Goal: Transaction & Acquisition: Download file/media

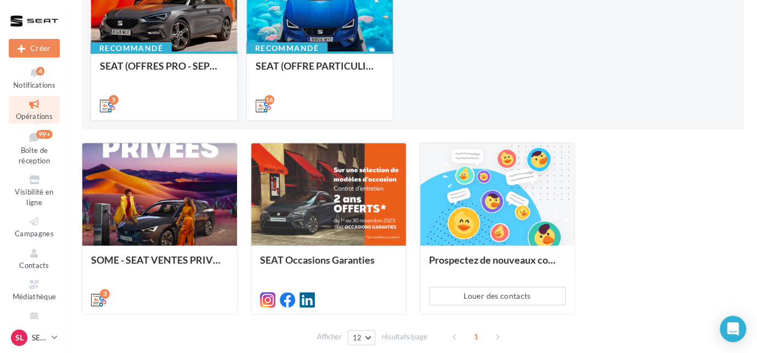
scroll to position [149, 0]
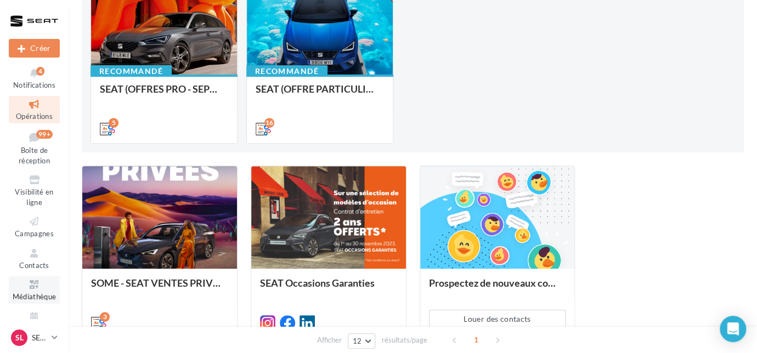
click at [35, 283] on icon at bounding box center [34, 285] width 44 height 13
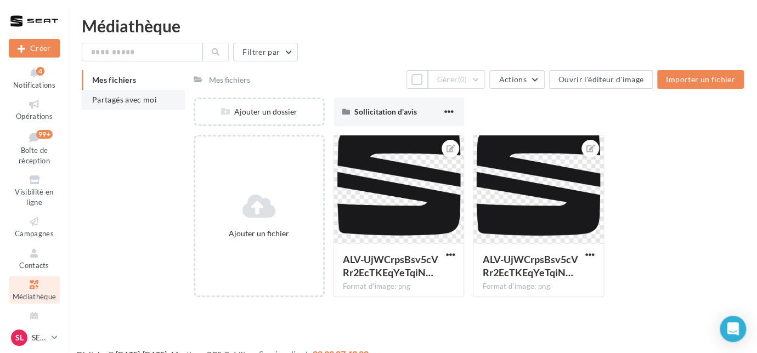
click at [126, 101] on span "Partagés avec moi" at bounding box center [124, 99] width 65 height 9
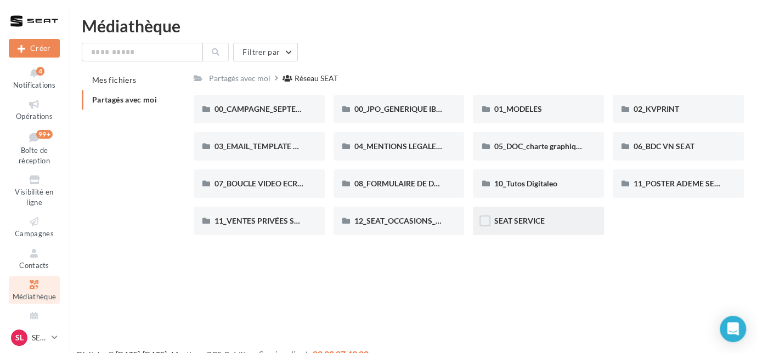
click at [540, 227] on div "SEAT SERVICE" at bounding box center [538, 221] width 131 height 29
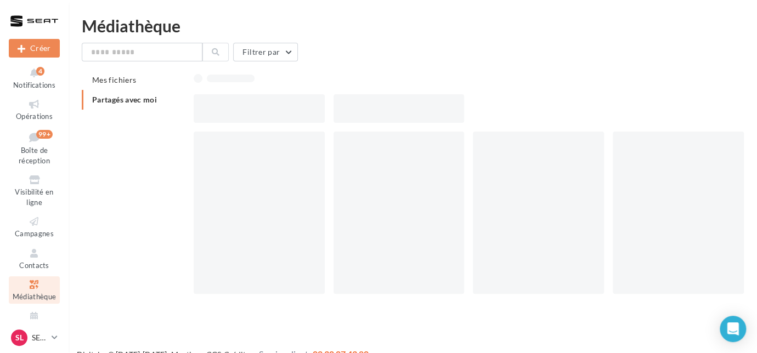
click at [540, 227] on div at bounding box center [538, 213] width 131 height 162
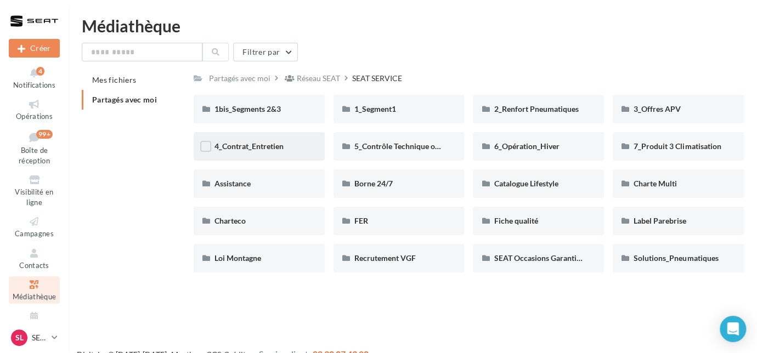
click at [314, 150] on div "4_Contrat_Entretien" at bounding box center [259, 146] width 131 height 29
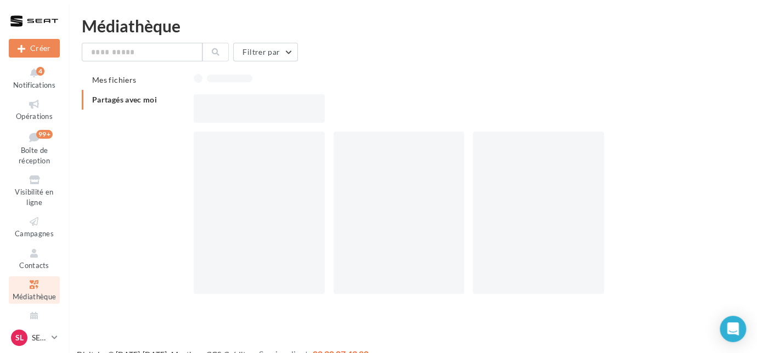
click at [314, 150] on div at bounding box center [259, 213] width 131 height 162
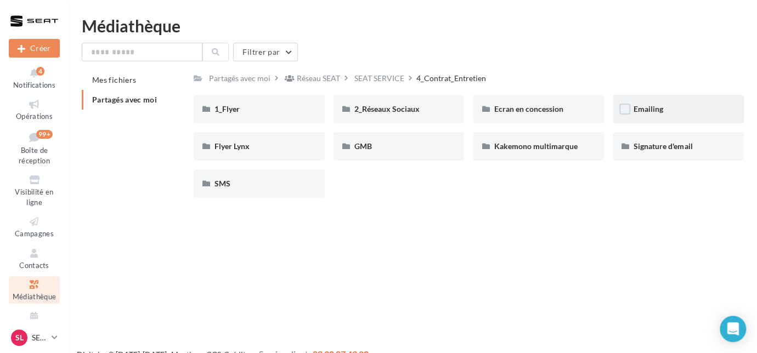
click at [654, 114] on div "Emailing" at bounding box center [677, 109] width 89 height 11
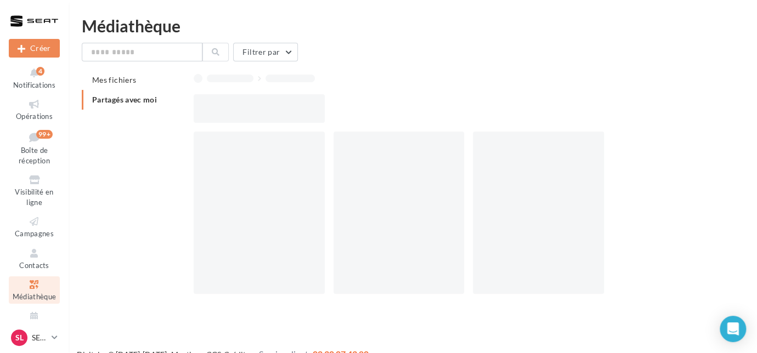
click at [654, 114] on div at bounding box center [473, 108] width 559 height 29
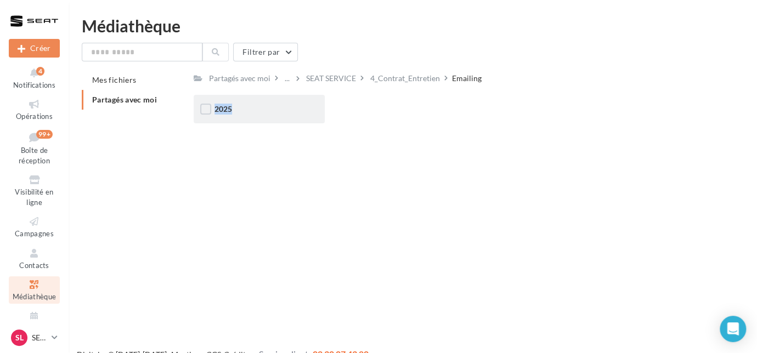
click at [295, 111] on div "2025" at bounding box center [258, 109] width 89 height 11
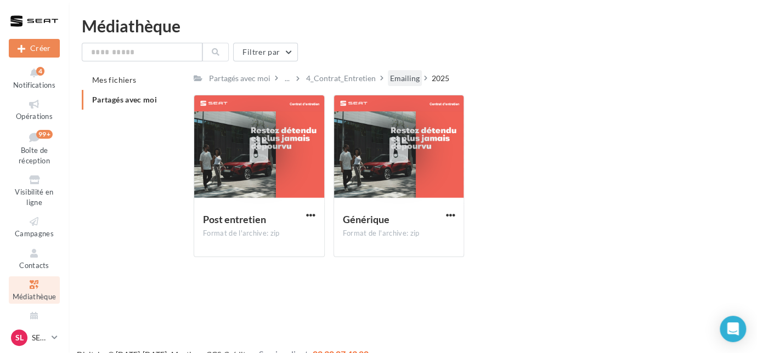
click at [408, 81] on div "Emailing" at bounding box center [405, 78] width 30 height 11
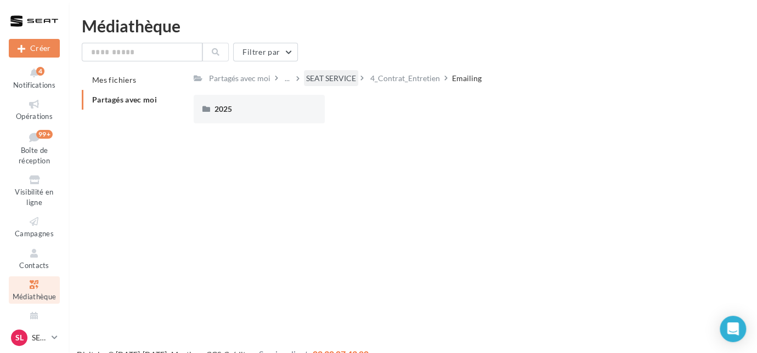
click at [348, 79] on div "SEAT SERVICE" at bounding box center [331, 78] width 50 height 11
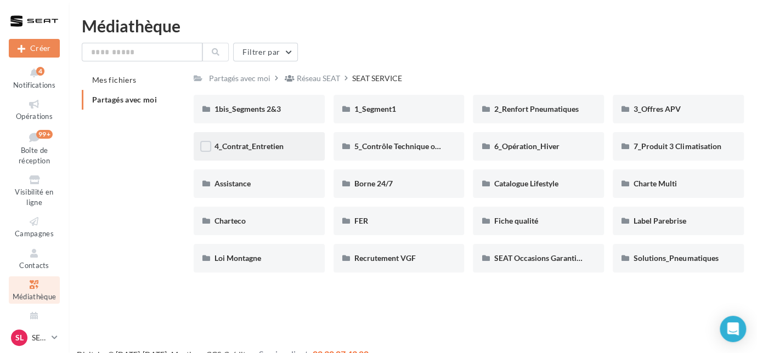
click at [291, 143] on div "4_Contrat_Entretien" at bounding box center [258, 146] width 89 height 11
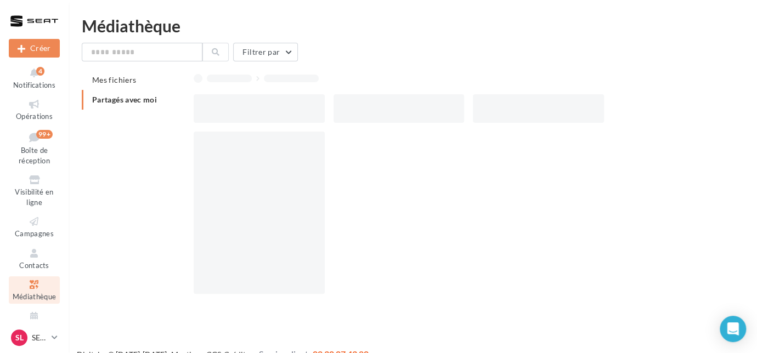
click at [291, 143] on div at bounding box center [259, 213] width 131 height 162
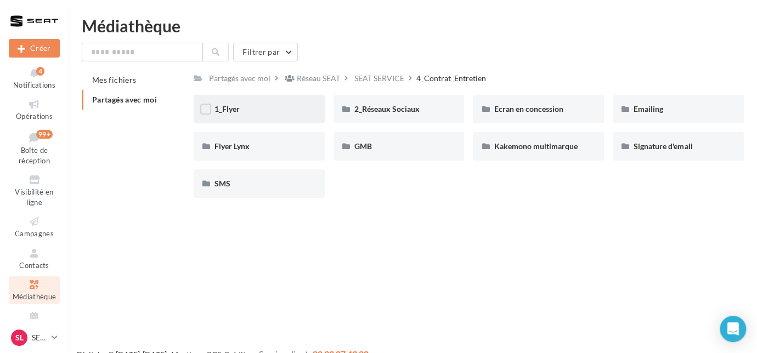
click at [278, 116] on div "1_Flyer" at bounding box center [259, 109] width 131 height 29
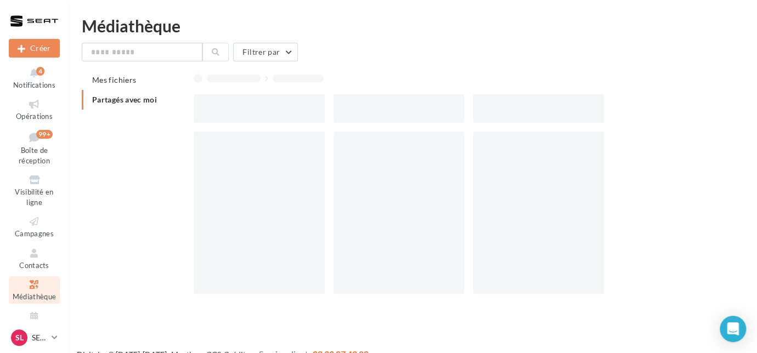
click at [278, 116] on div at bounding box center [259, 108] width 131 height 29
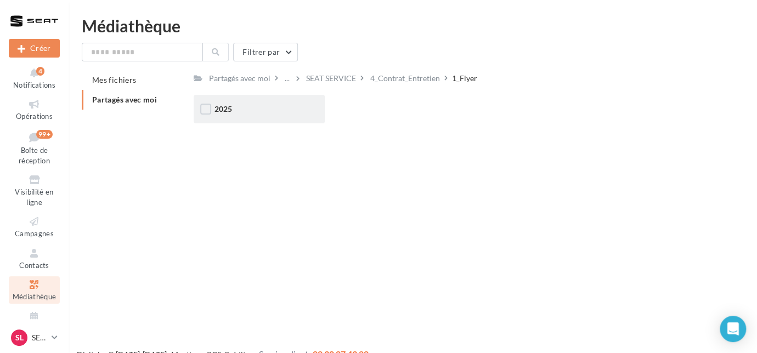
click at [278, 116] on div "2025" at bounding box center [259, 109] width 131 height 29
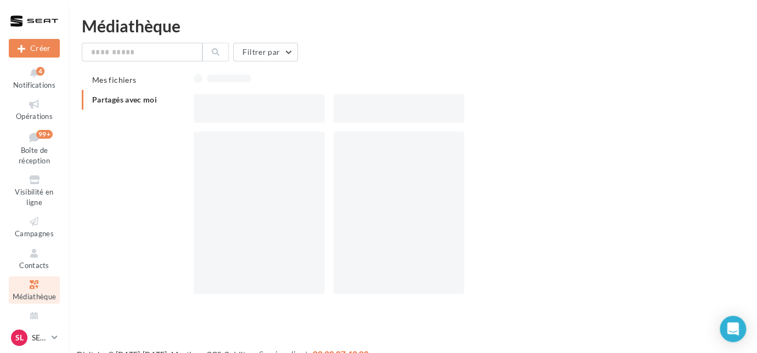
click at [278, 116] on div at bounding box center [259, 108] width 131 height 29
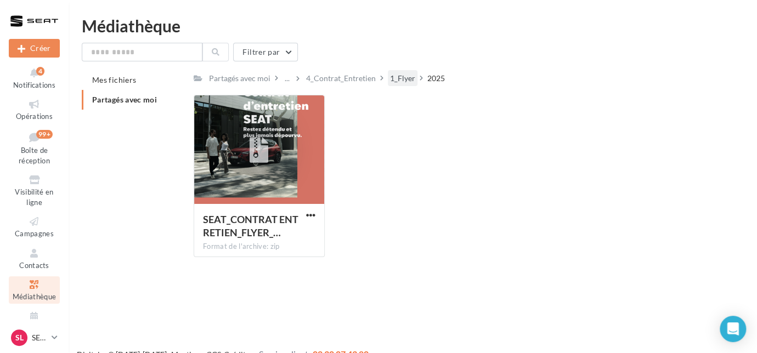
click at [400, 80] on div "1_Flyer" at bounding box center [402, 78] width 25 height 11
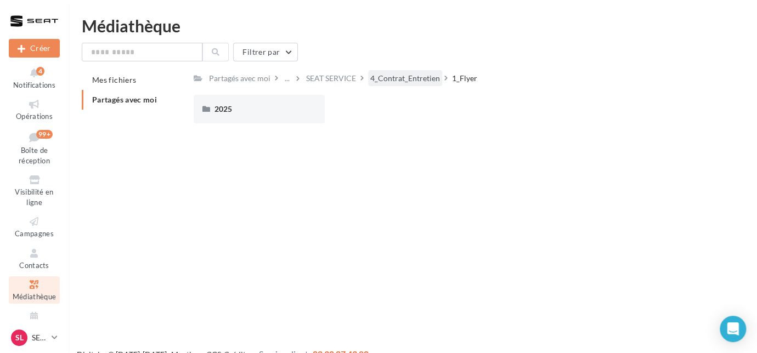
click at [403, 79] on div "4_Contrat_Entretien" at bounding box center [405, 78] width 70 height 11
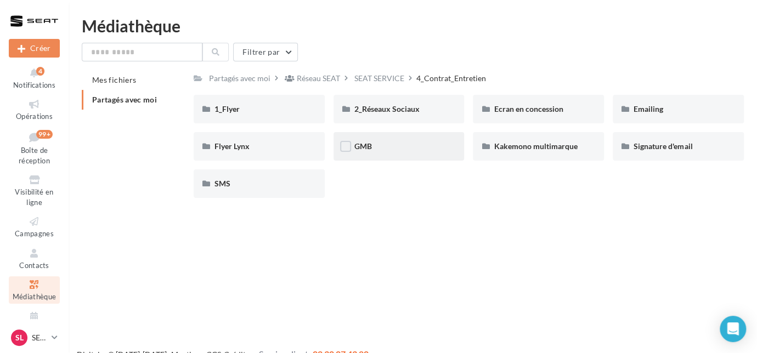
click at [418, 146] on div "GMB" at bounding box center [398, 146] width 89 height 11
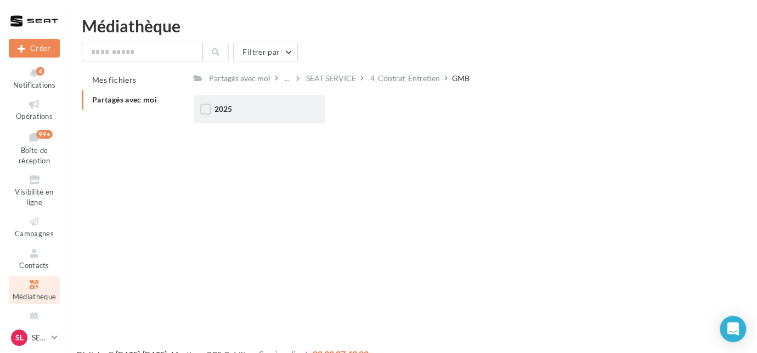
click at [284, 105] on div "2025" at bounding box center [258, 109] width 89 height 11
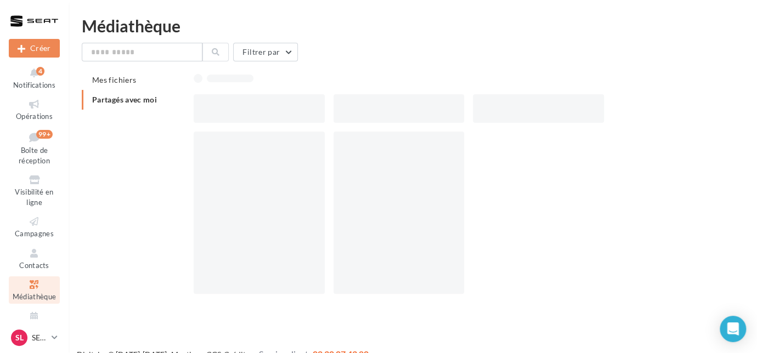
click at [284, 105] on div at bounding box center [259, 108] width 131 height 29
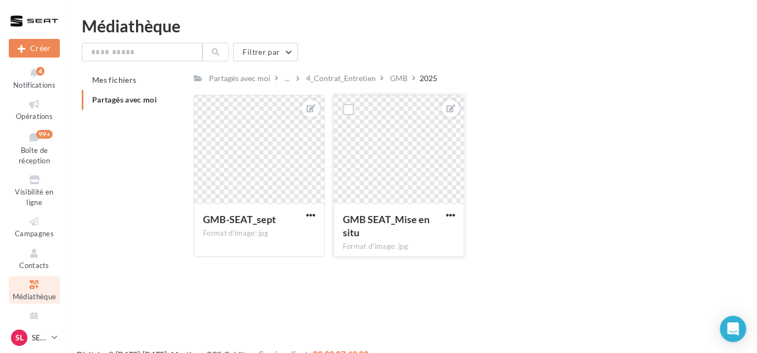
click at [387, 161] on div at bounding box center [399, 150] width 130 height 110
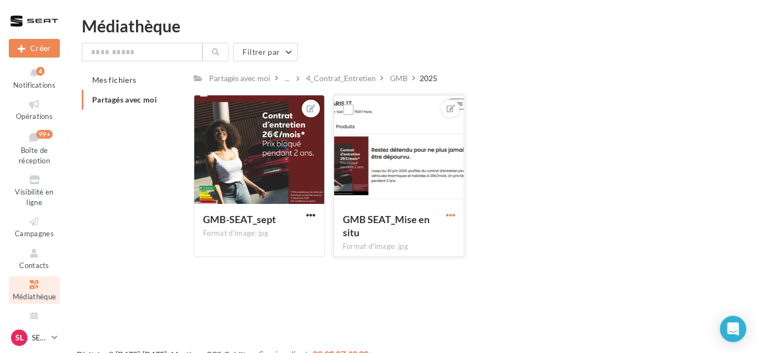
click at [455, 219] on span "button" at bounding box center [449, 215] width 9 height 9
click at [514, 269] on div "Nouvelle campagne Créer Notifications 4 Opérations Boîte de réception 99+ Visib…" at bounding box center [378, 194] width 757 height 353
click at [454, 212] on span "button" at bounding box center [449, 215] width 9 height 9
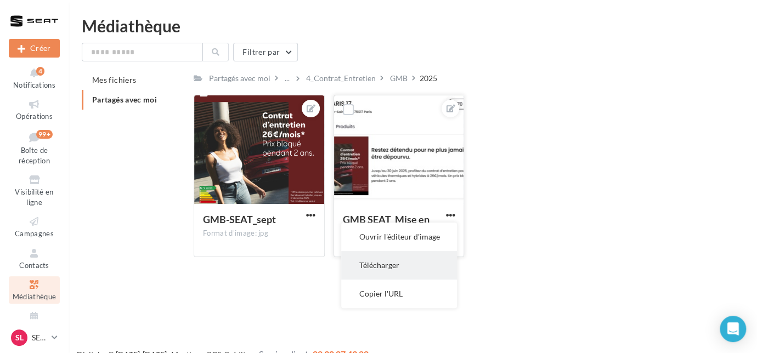
click at [404, 261] on button "Télécharger" at bounding box center [399, 265] width 116 height 29
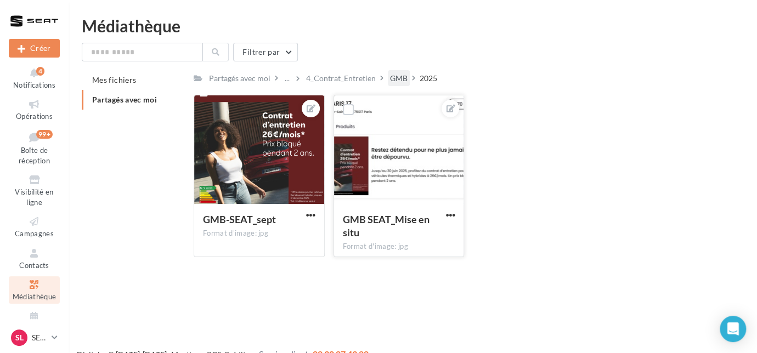
click at [403, 83] on div "GMB" at bounding box center [399, 78] width 18 height 11
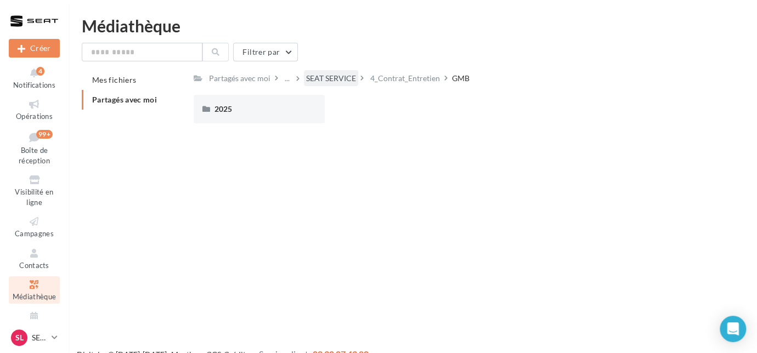
click at [355, 78] on div "SEAT SERVICE" at bounding box center [331, 78] width 50 height 11
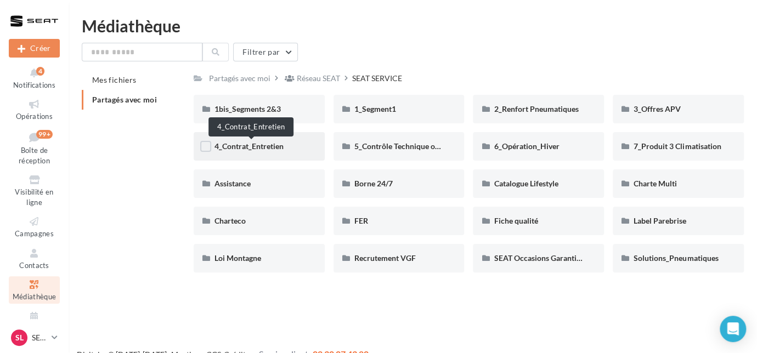
click at [270, 149] on span "4_Contrat_Entretien" at bounding box center [248, 145] width 69 height 9
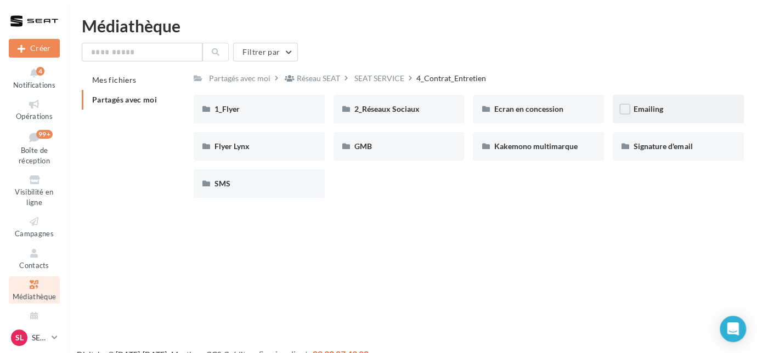
click at [689, 113] on div "Emailing" at bounding box center [677, 109] width 89 height 11
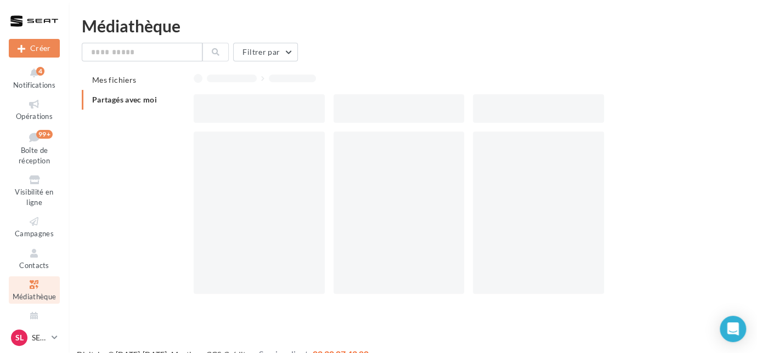
click at [689, 113] on div at bounding box center [473, 108] width 559 height 29
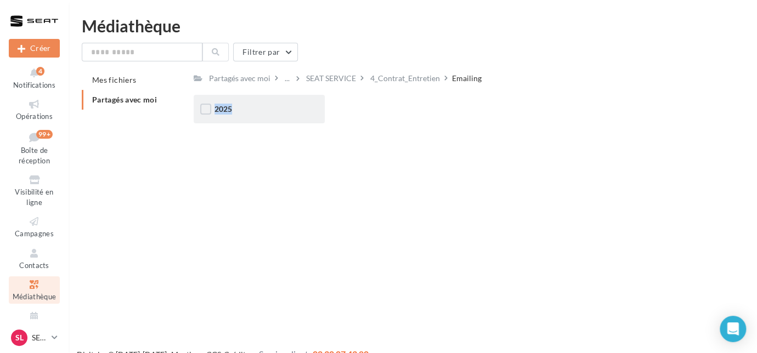
click at [288, 121] on div "2025" at bounding box center [259, 109] width 131 height 29
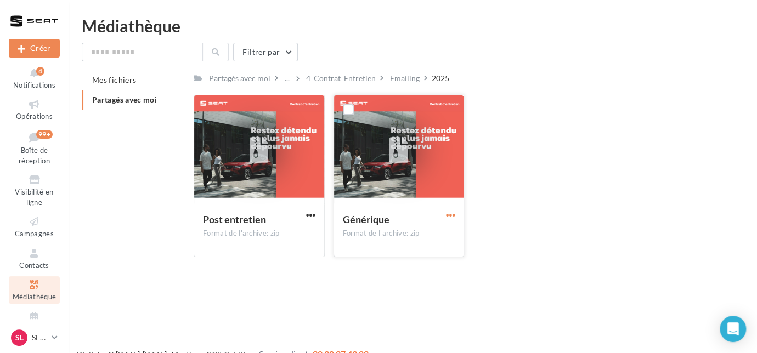
click at [447, 217] on span "button" at bounding box center [449, 215] width 9 height 9
drag, startPoint x: 491, startPoint y: 218, endPoint x: 75, endPoint y: 301, distance: 424.9
click at [491, 218] on div "Post entretien Format de l'archive: zip Post entretien Générique Format de l'…" at bounding box center [473, 180] width 559 height 171
click at [39, 339] on p "SEAT [GEOGRAPHIC_DATA]" at bounding box center [39, 337] width 15 height 11
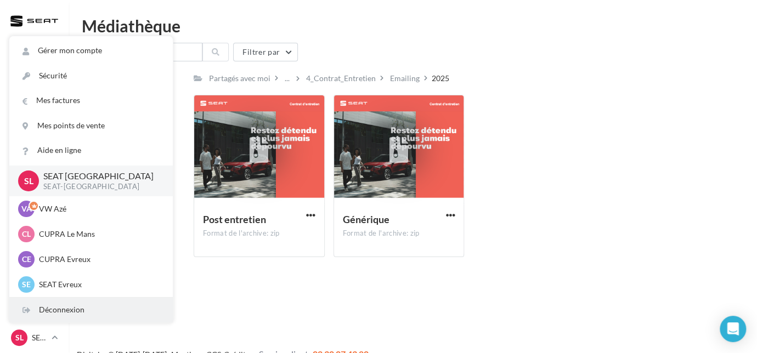
click at [48, 308] on div "Déconnexion" at bounding box center [90, 310] width 163 height 25
